Goal: Information Seeking & Learning: Learn about a topic

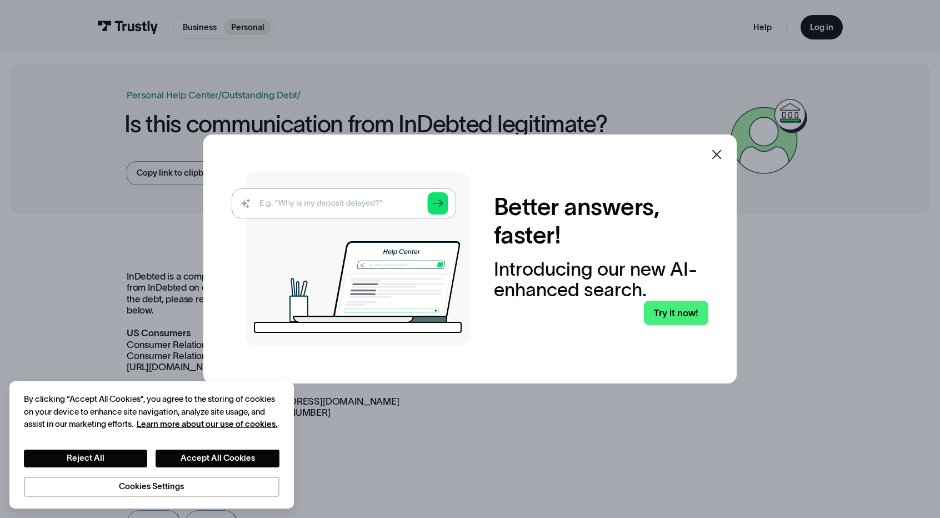
click at [723, 150] on icon at bounding box center [716, 154] width 13 height 13
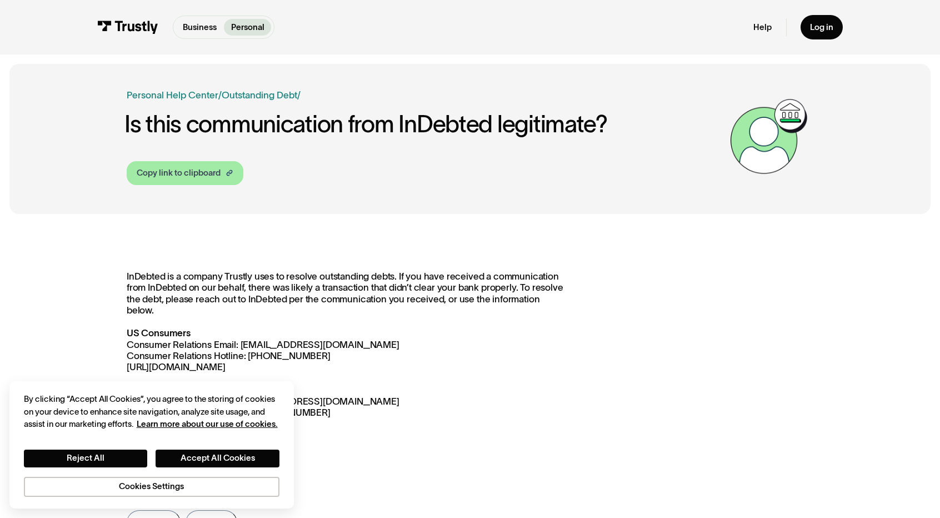
click at [196, 174] on div "Copy link to clipboard" at bounding box center [179, 173] width 84 height 12
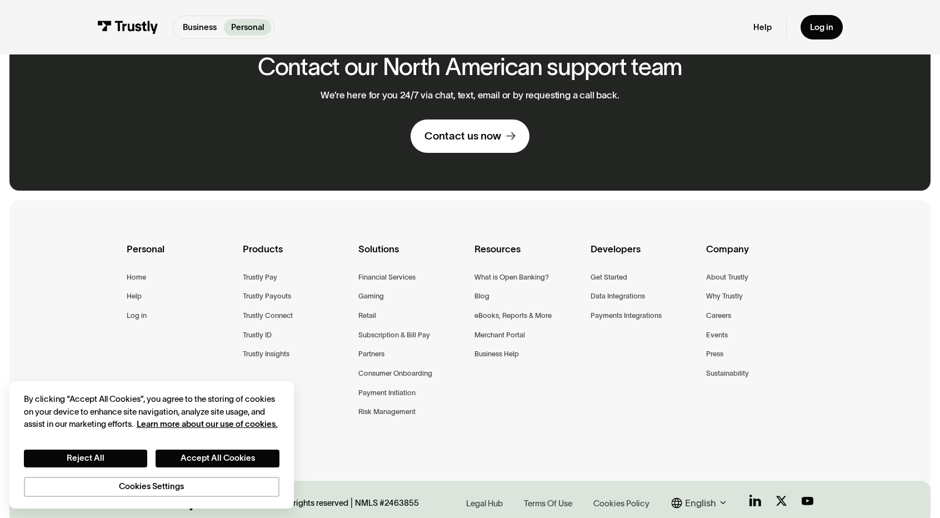
scroll to position [507, 0]
